Goal: Task Accomplishment & Management: Manage account settings

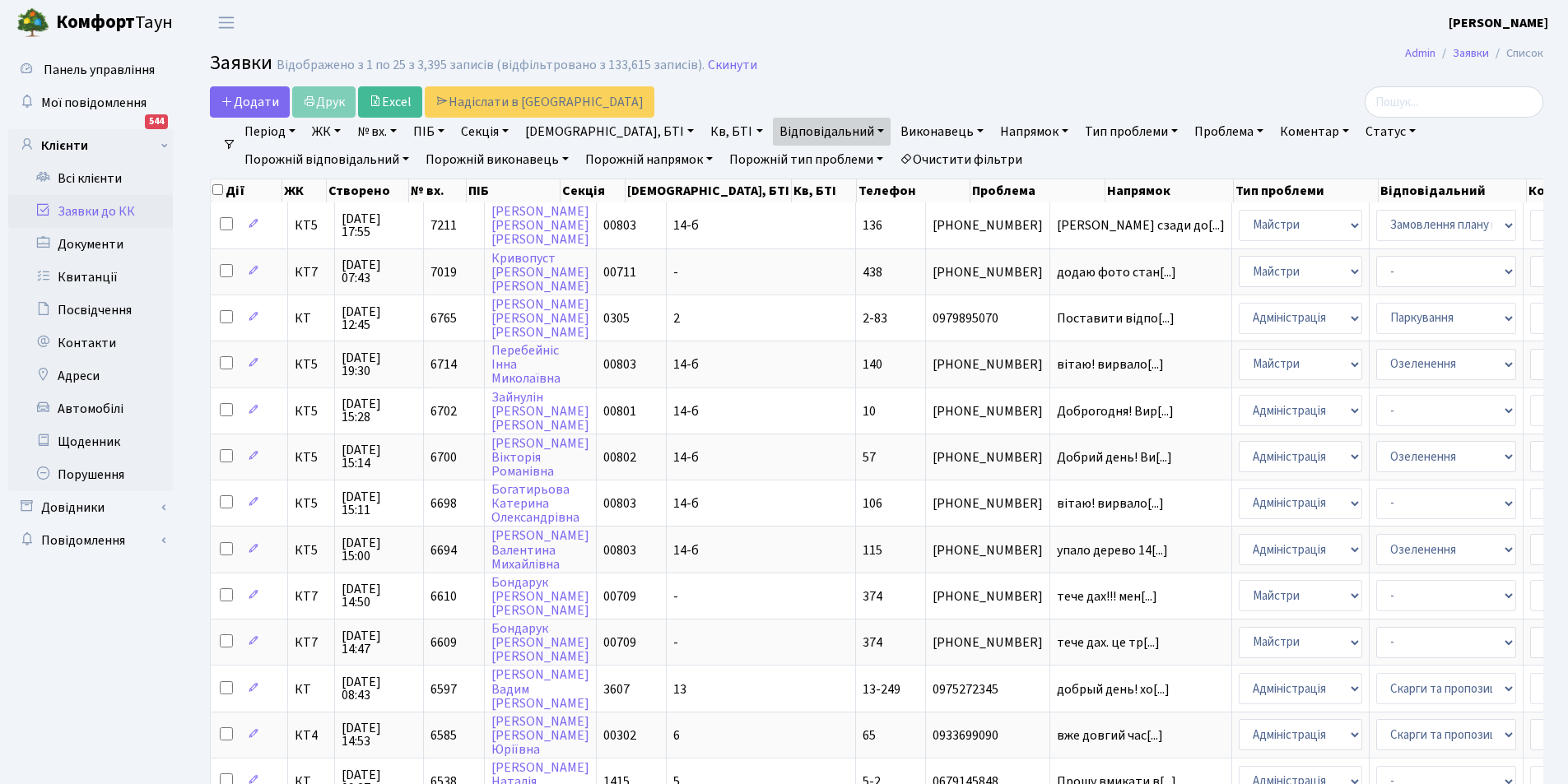
select select "25"
click at [105, 205] on link "Заявки до КК" at bounding box center [91, 211] width 164 height 33
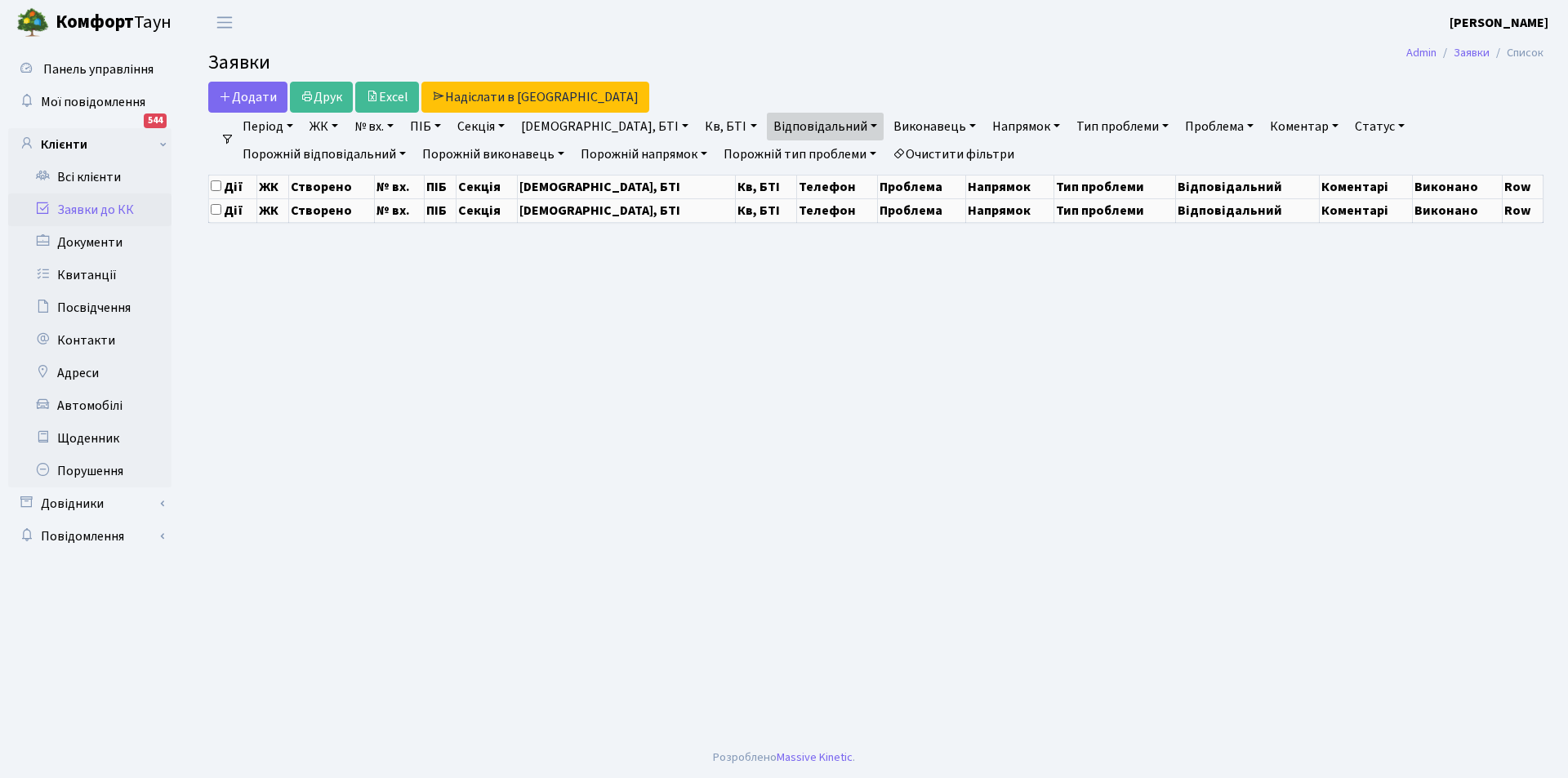
select select "25"
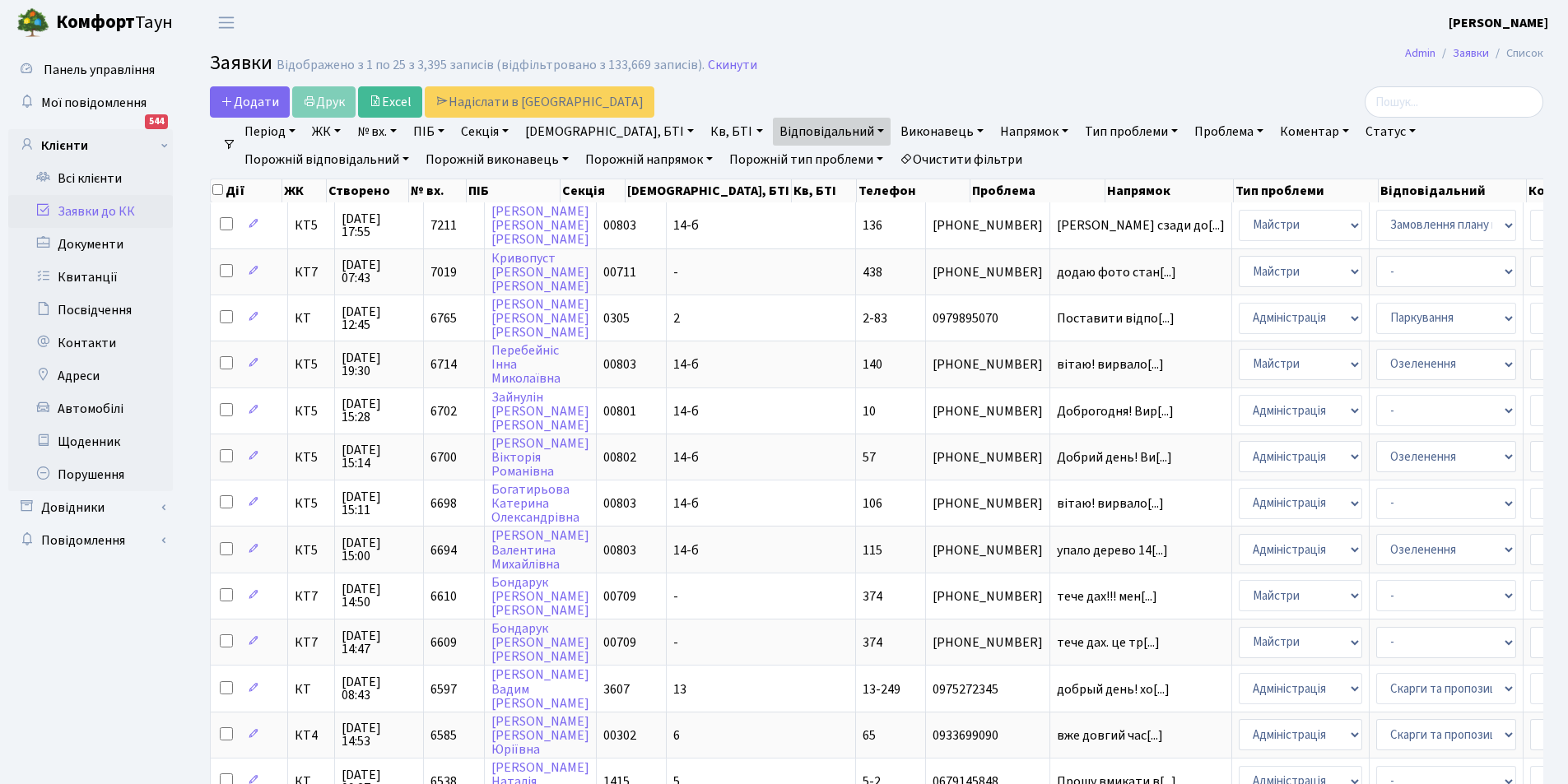
click at [893, 155] on link "Очистити фільтри" at bounding box center [961, 160] width 135 height 28
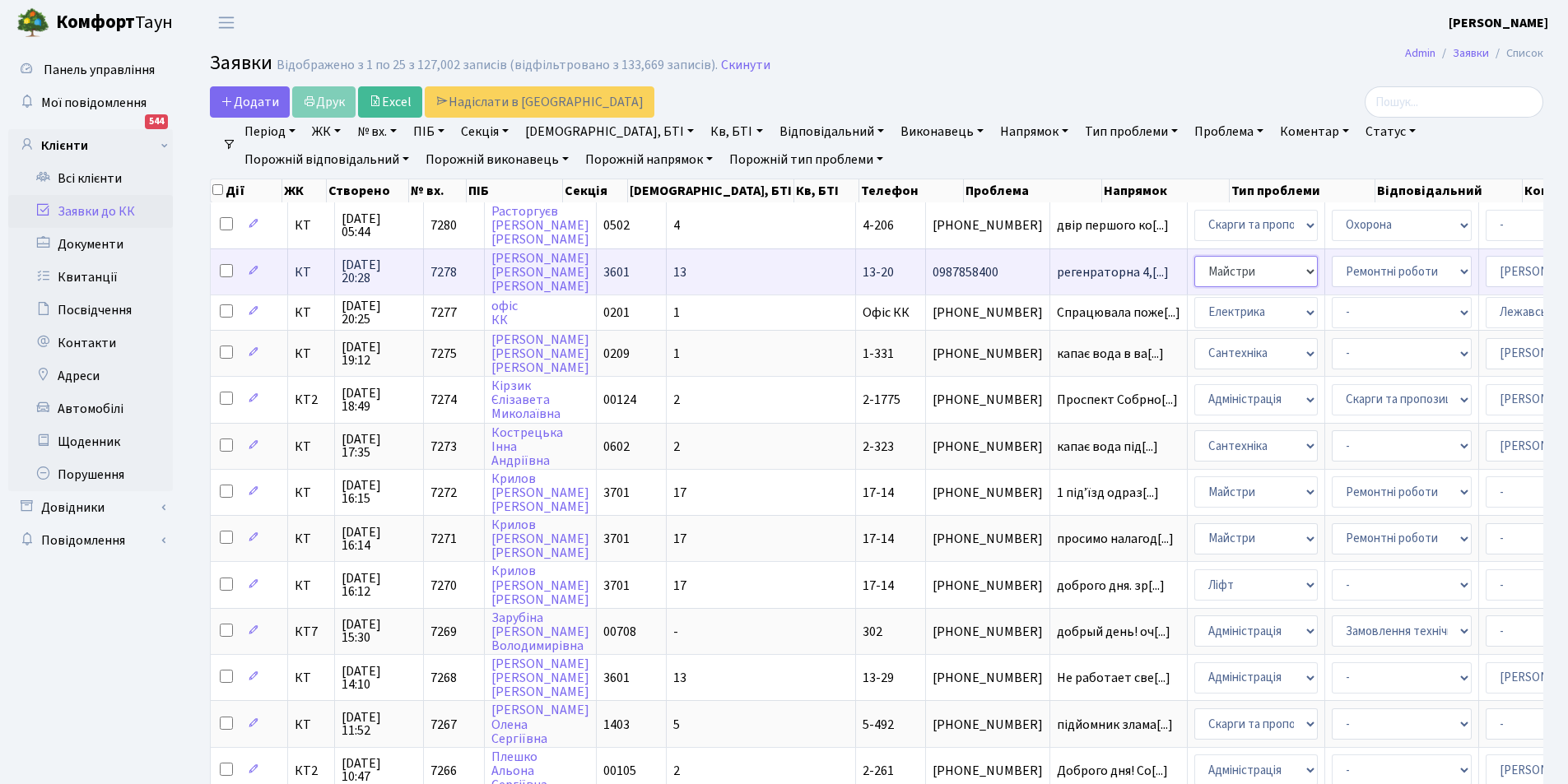
click at [1194, 267] on select "- Адміністрація Домофон, СКД Ліфт Майстри Сантехніка Економічний відділ Електри…" at bounding box center [1256, 271] width 123 height 31
select select "3"
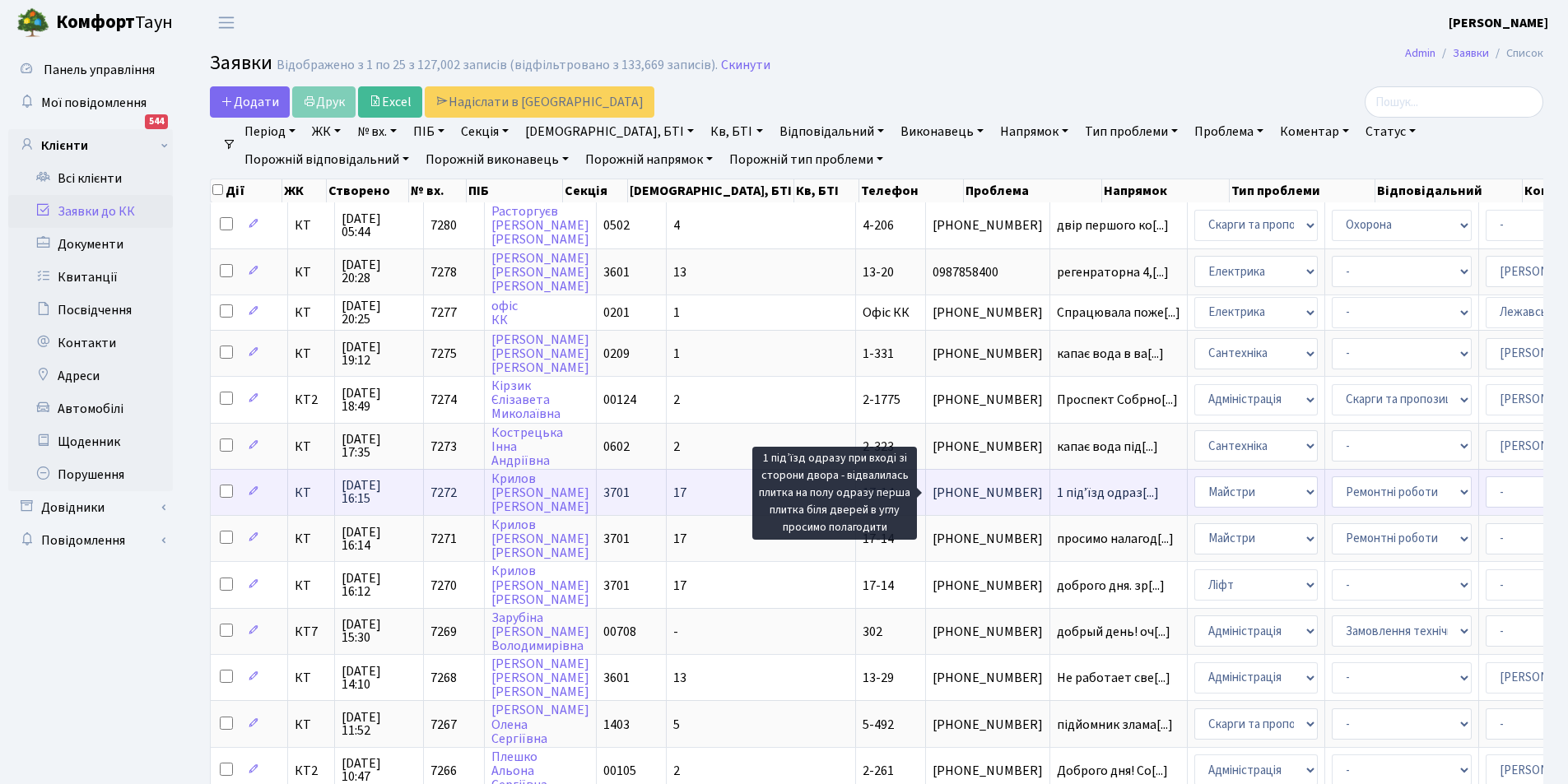
click at [1057, 493] on span "1 підʼїзд одраз[...]" at bounding box center [1107, 492] width 102 height 18
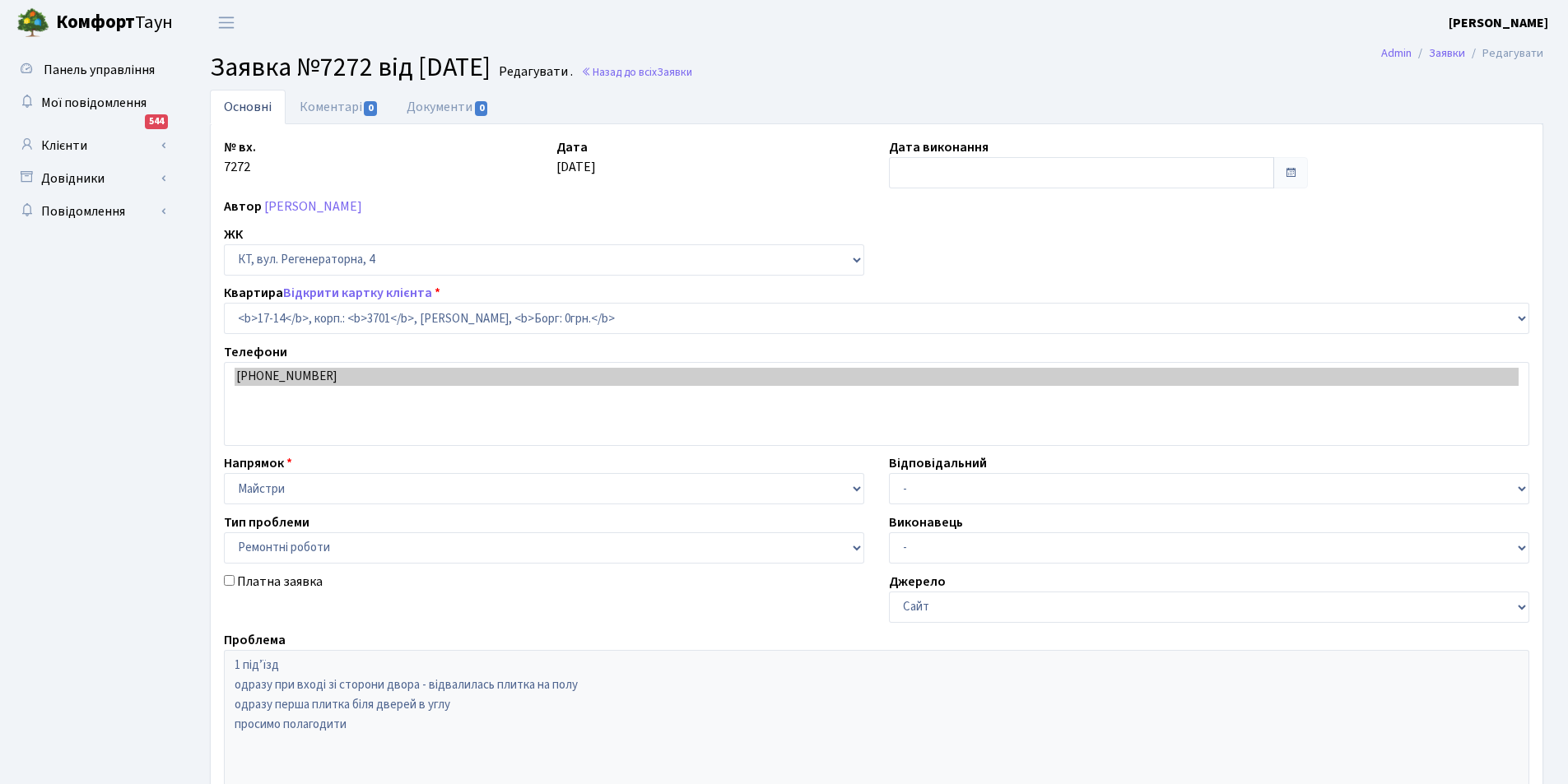
select select "8968"
select select "62"
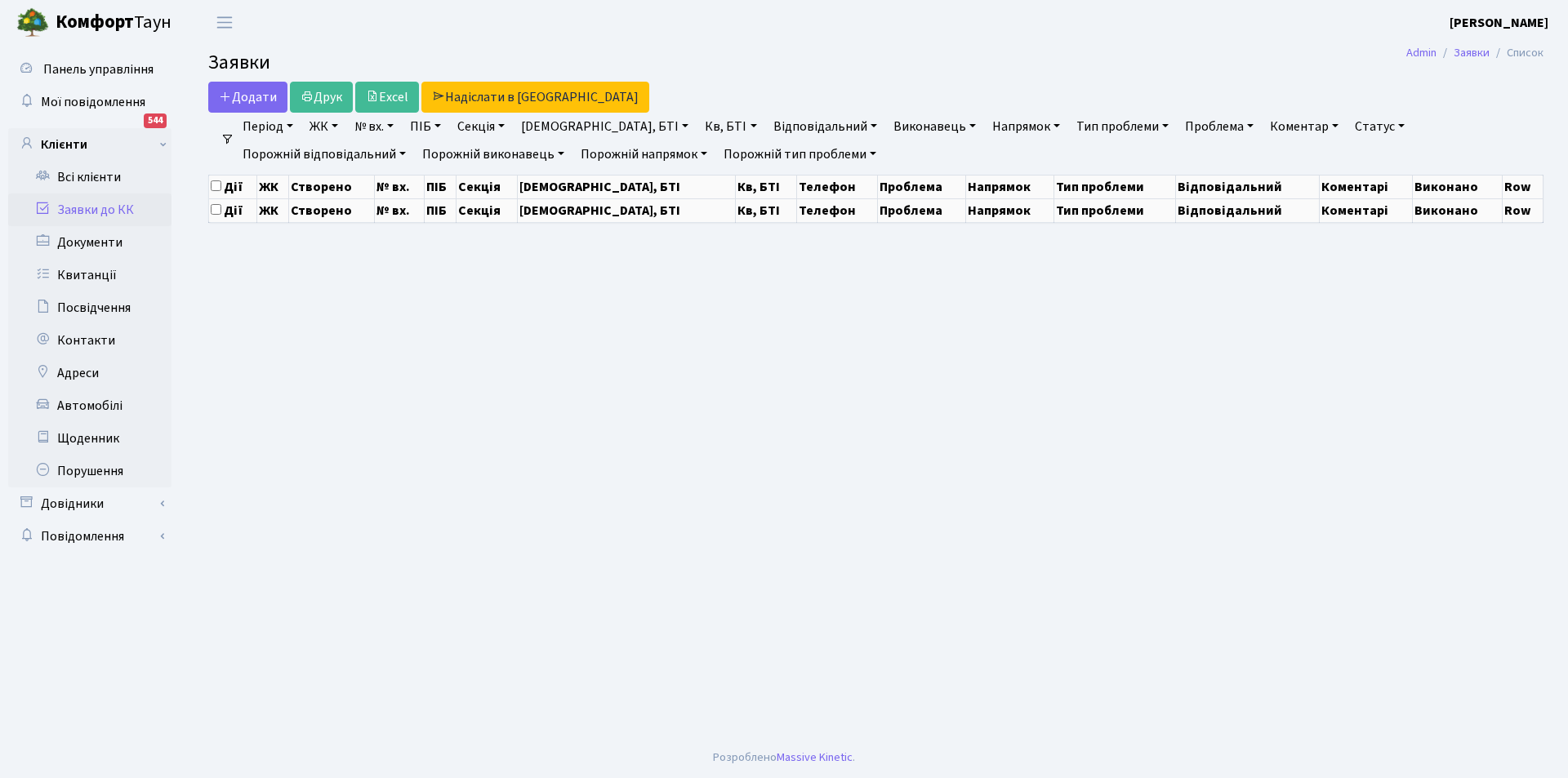
select select "25"
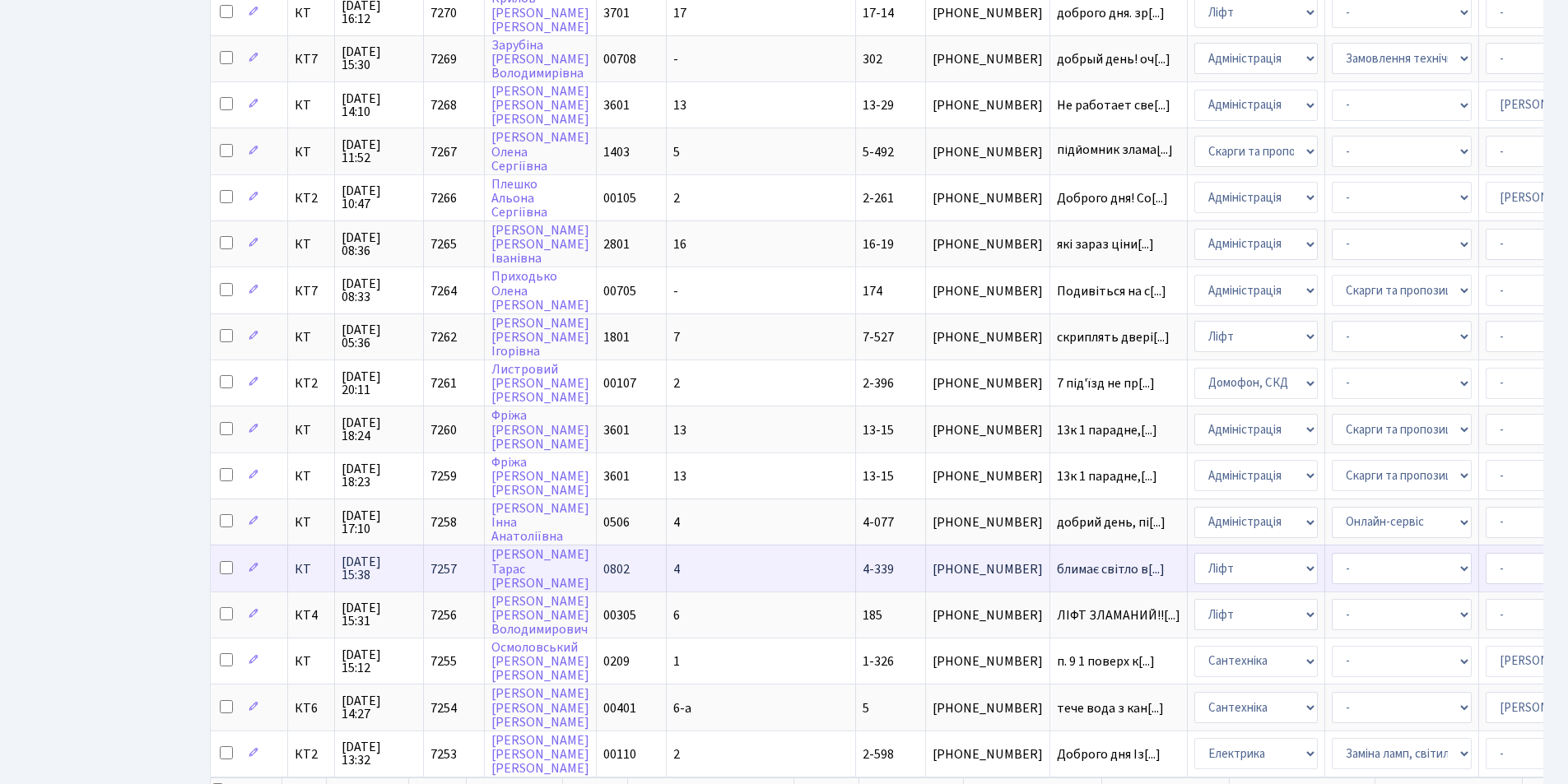
scroll to position [577, 0]
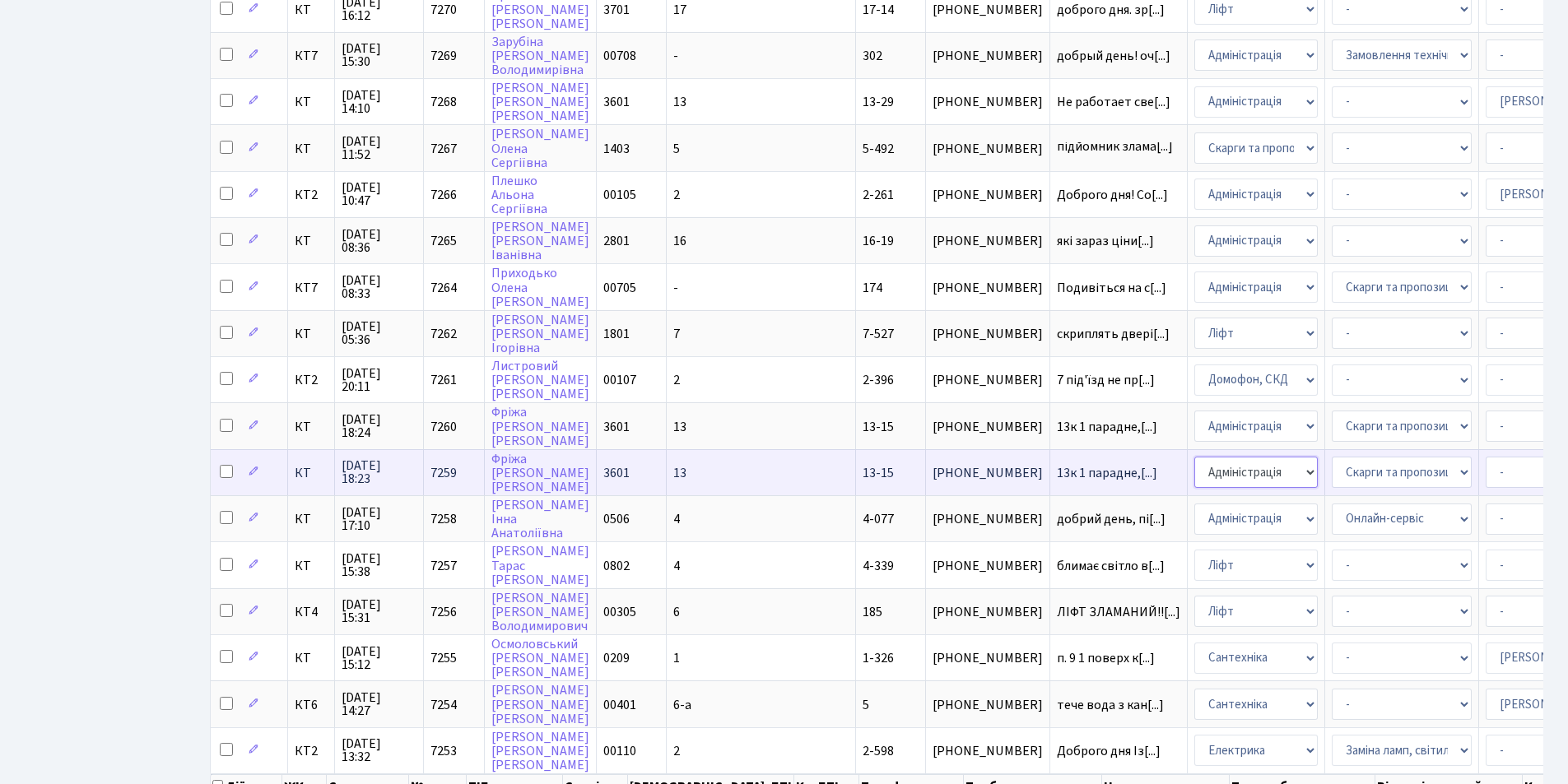
click at [1194, 473] on select "- Адміністрація Домофон, СКД Ліфт Майстри Сантехніка Економічний відділ Електри…" at bounding box center [1256, 472] width 123 height 31
select select "3"
